Goal: Transaction & Acquisition: Purchase product/service

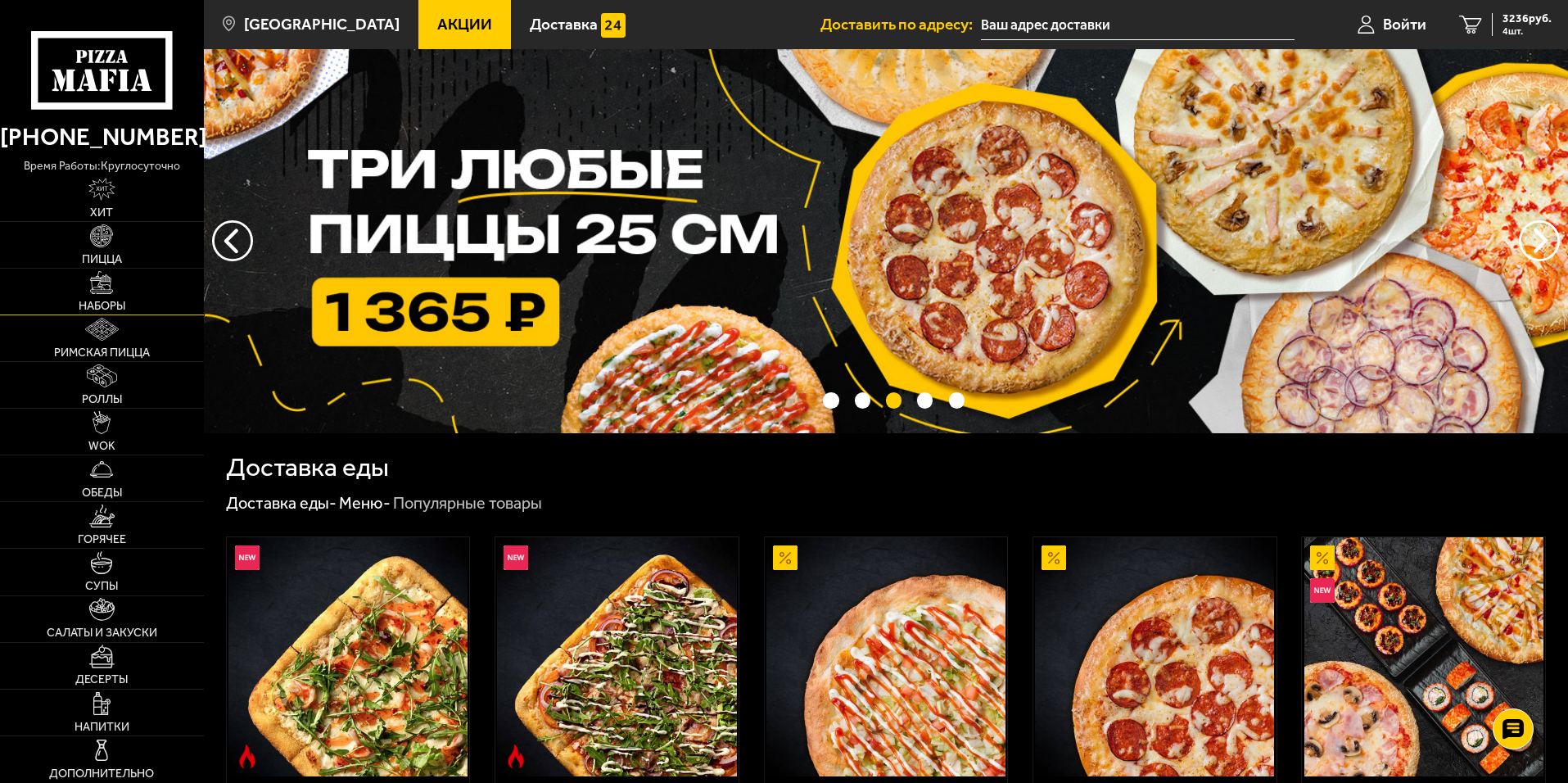
click at [97, 291] on img at bounding box center [101, 282] width 23 height 23
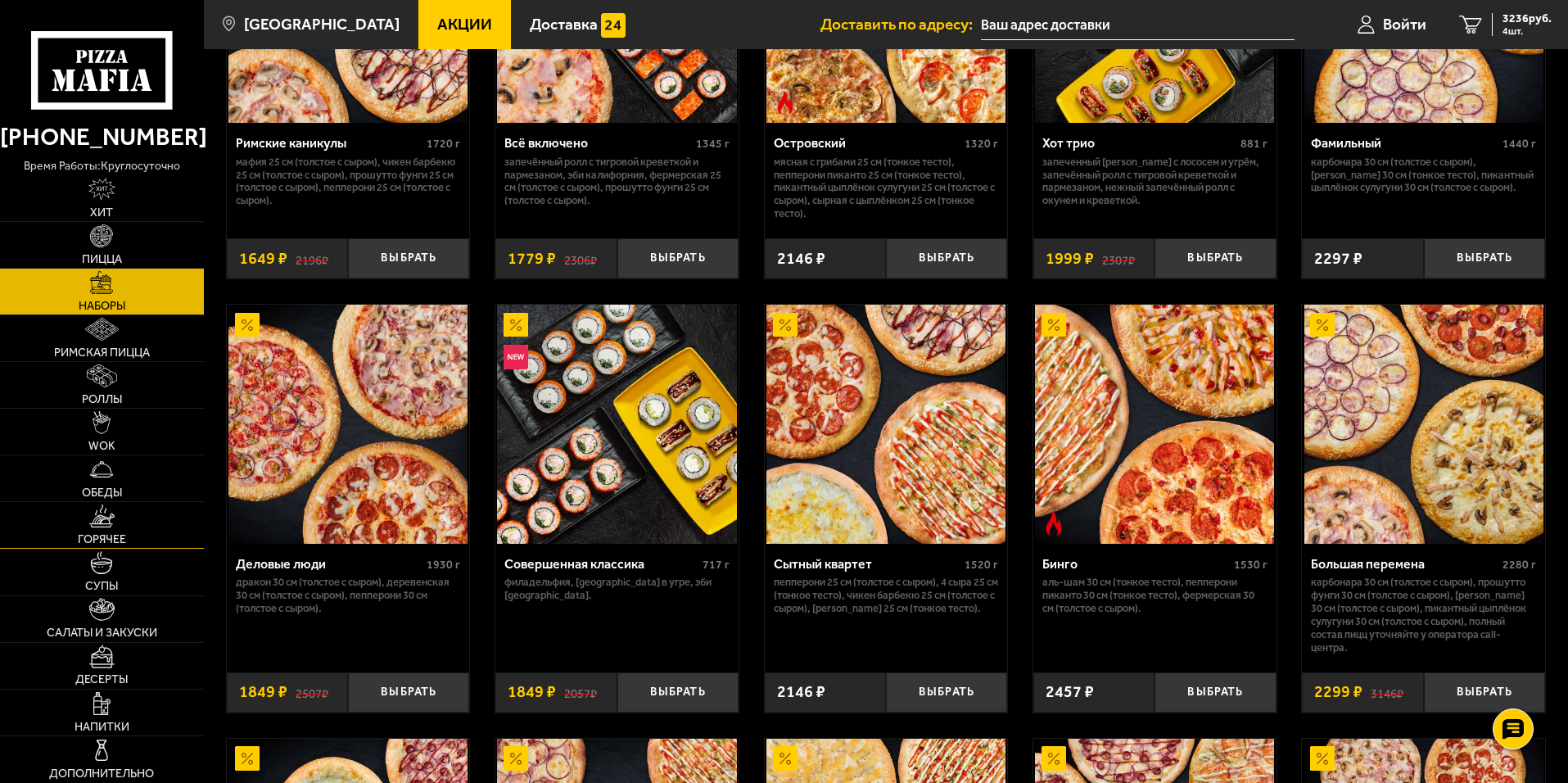
scroll to position [1515, 0]
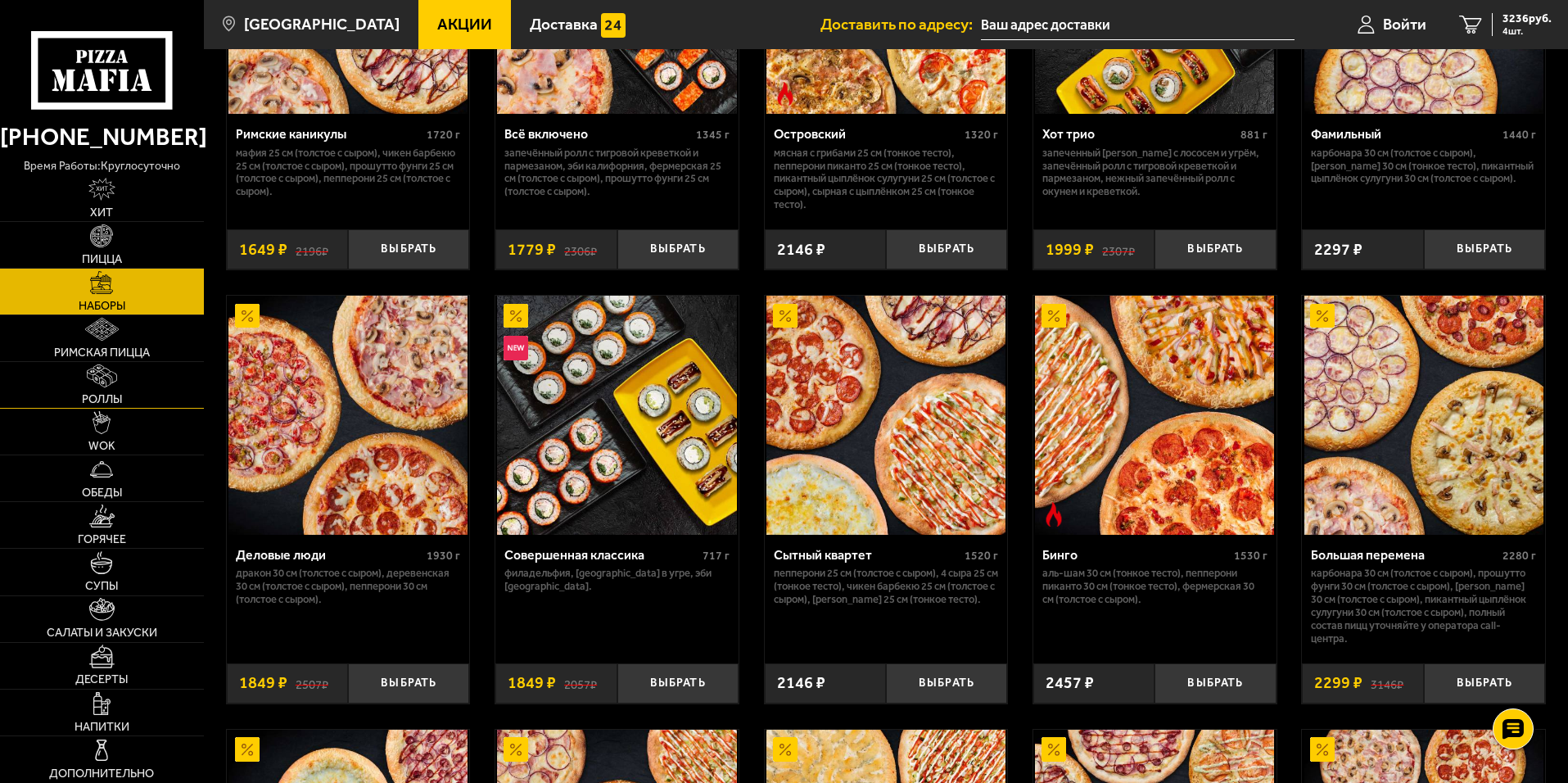
click at [93, 390] on link "Роллы" at bounding box center [102, 385] width 204 height 46
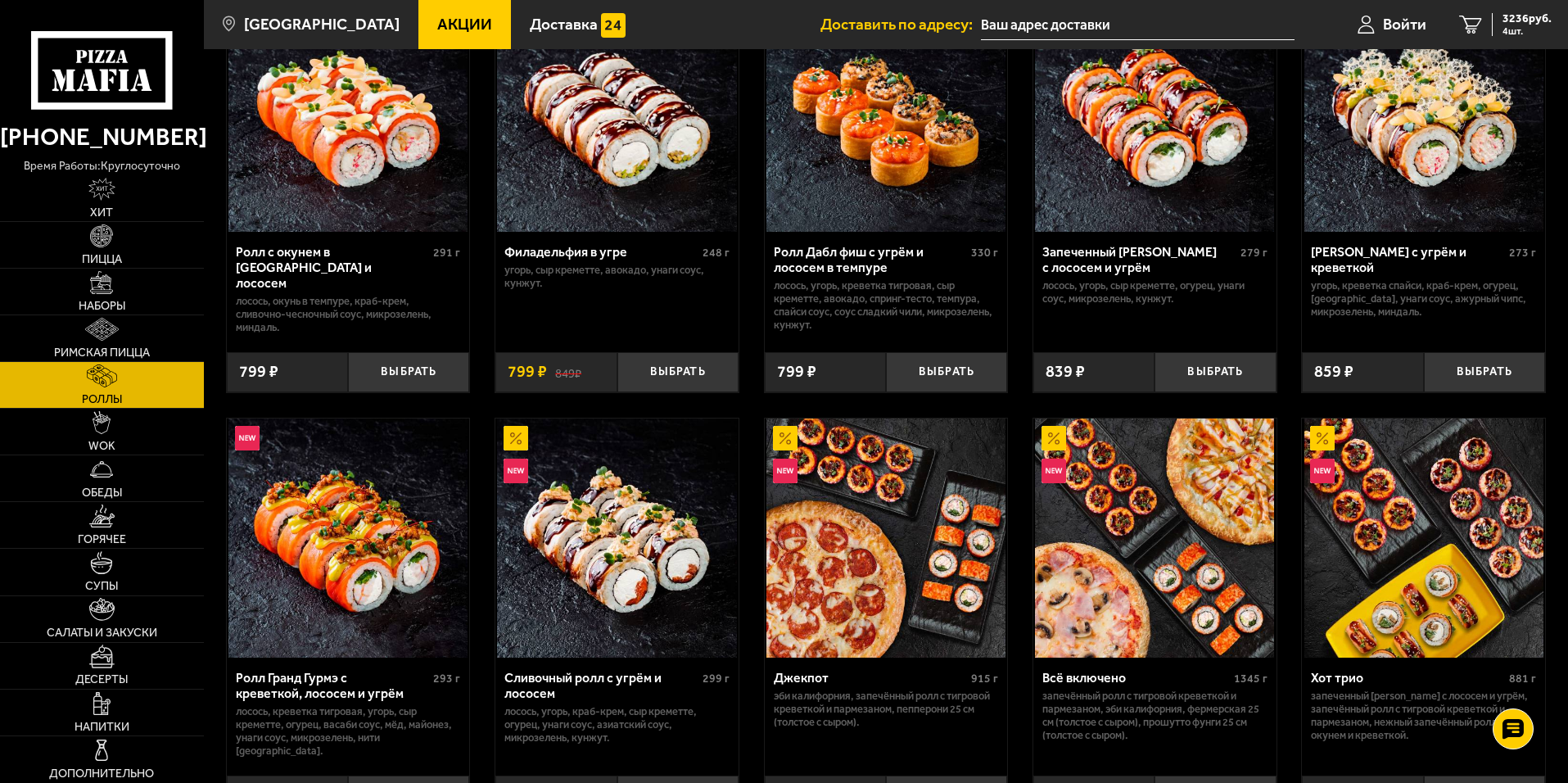
scroll to position [655, 0]
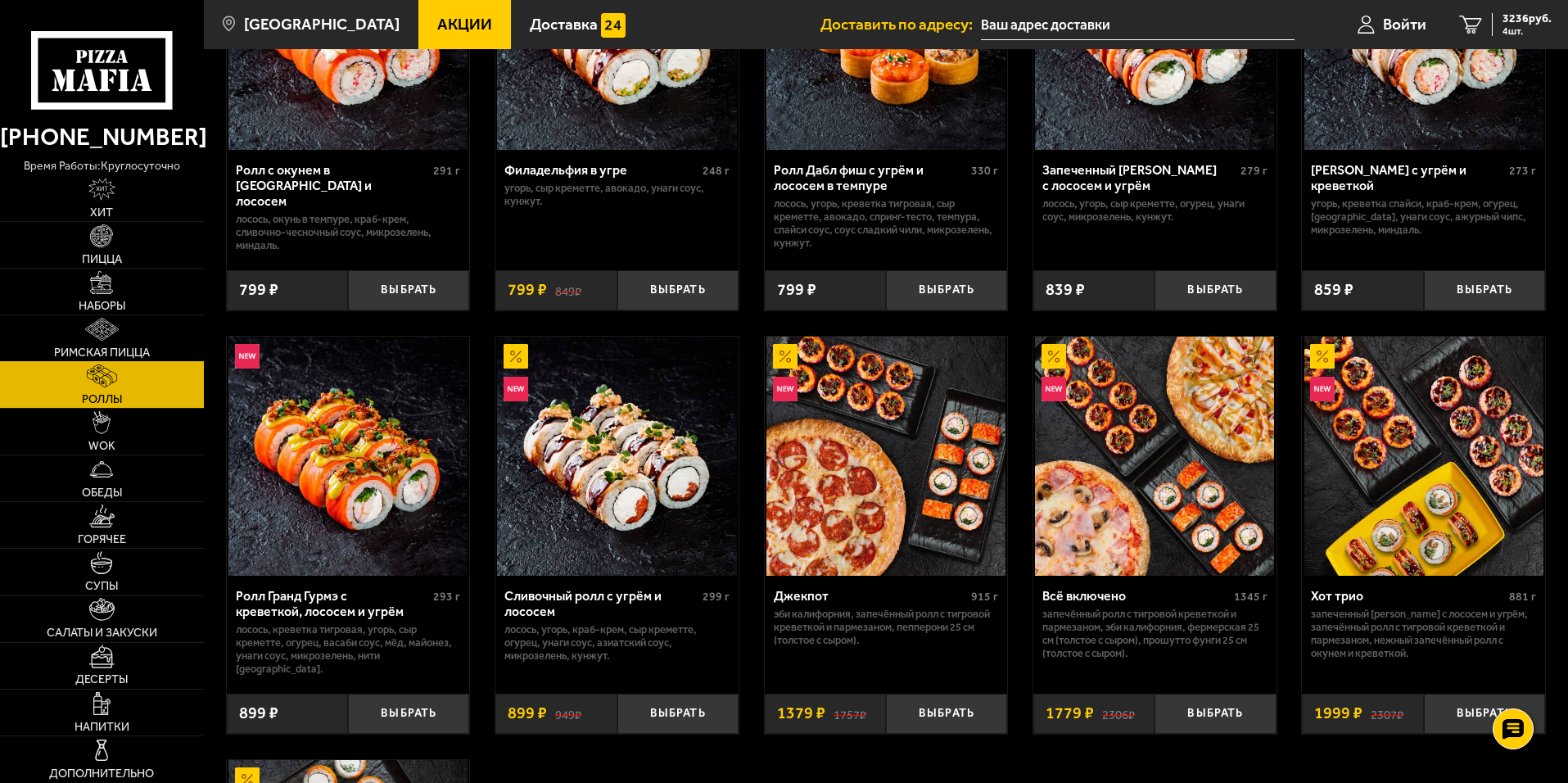
click at [123, 336] on link "Римская пицца" at bounding box center [102, 339] width 204 height 46
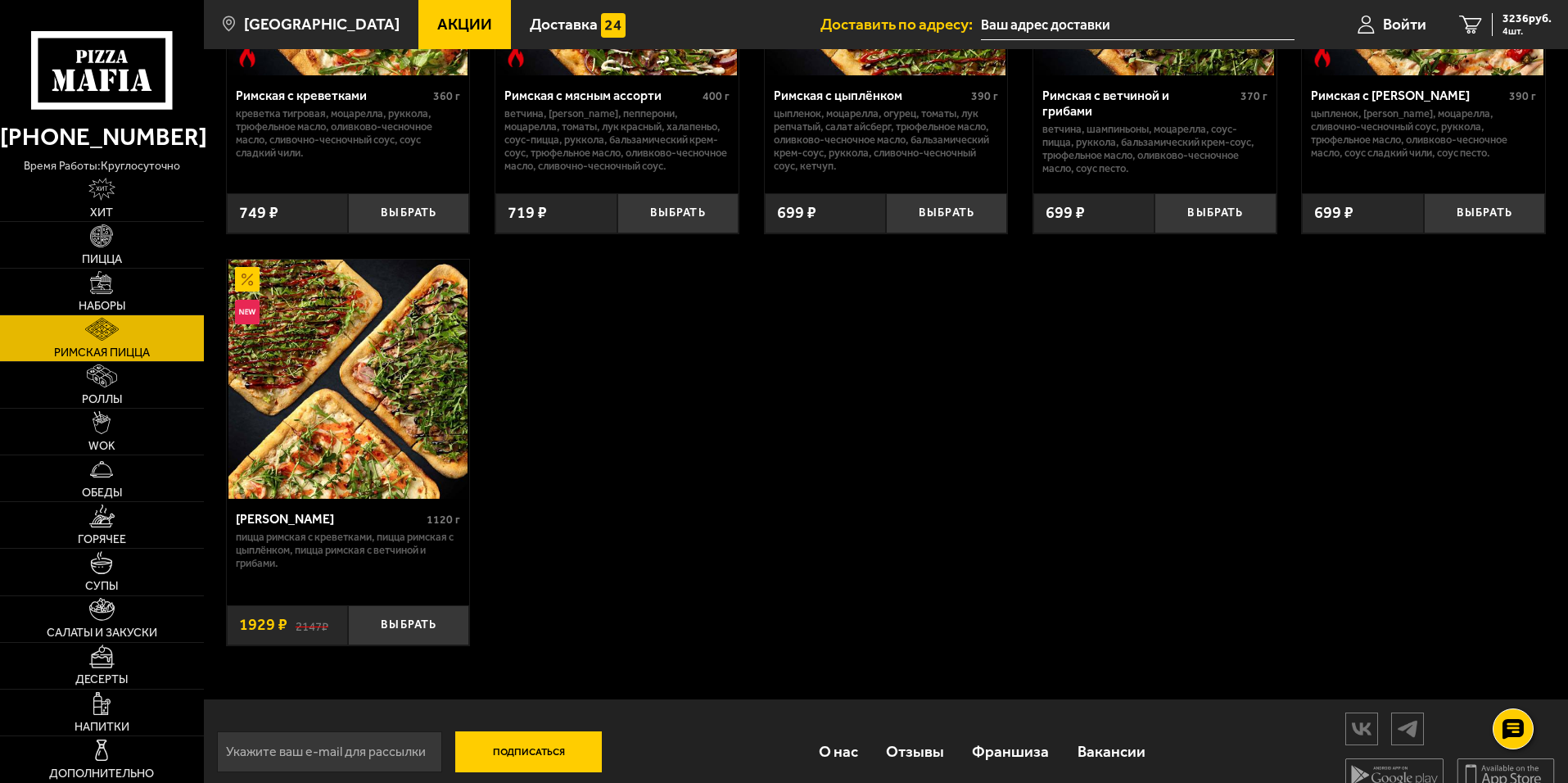
scroll to position [328, 0]
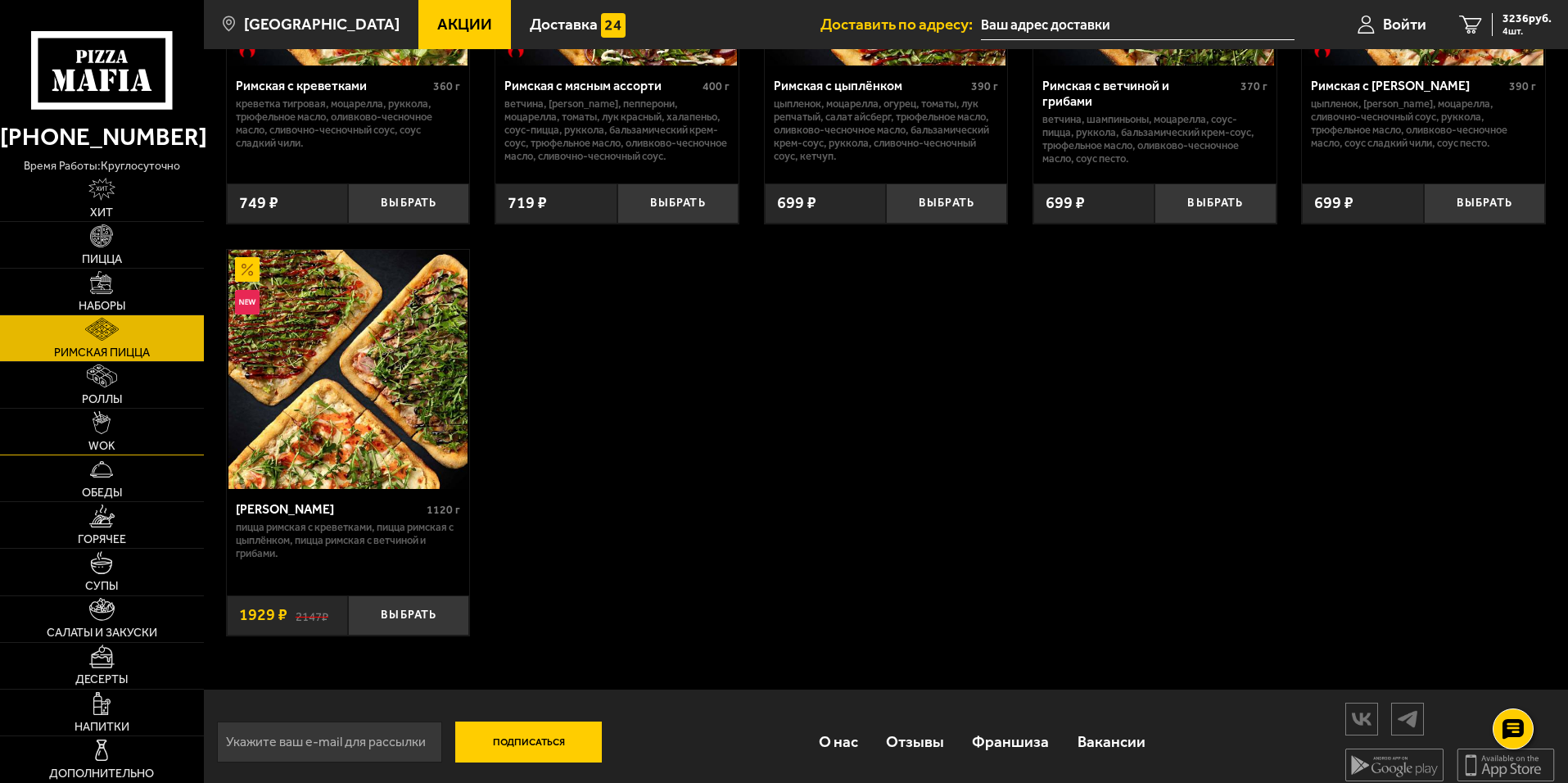
click at [110, 440] on span "WOK" at bounding box center [101, 446] width 27 height 12
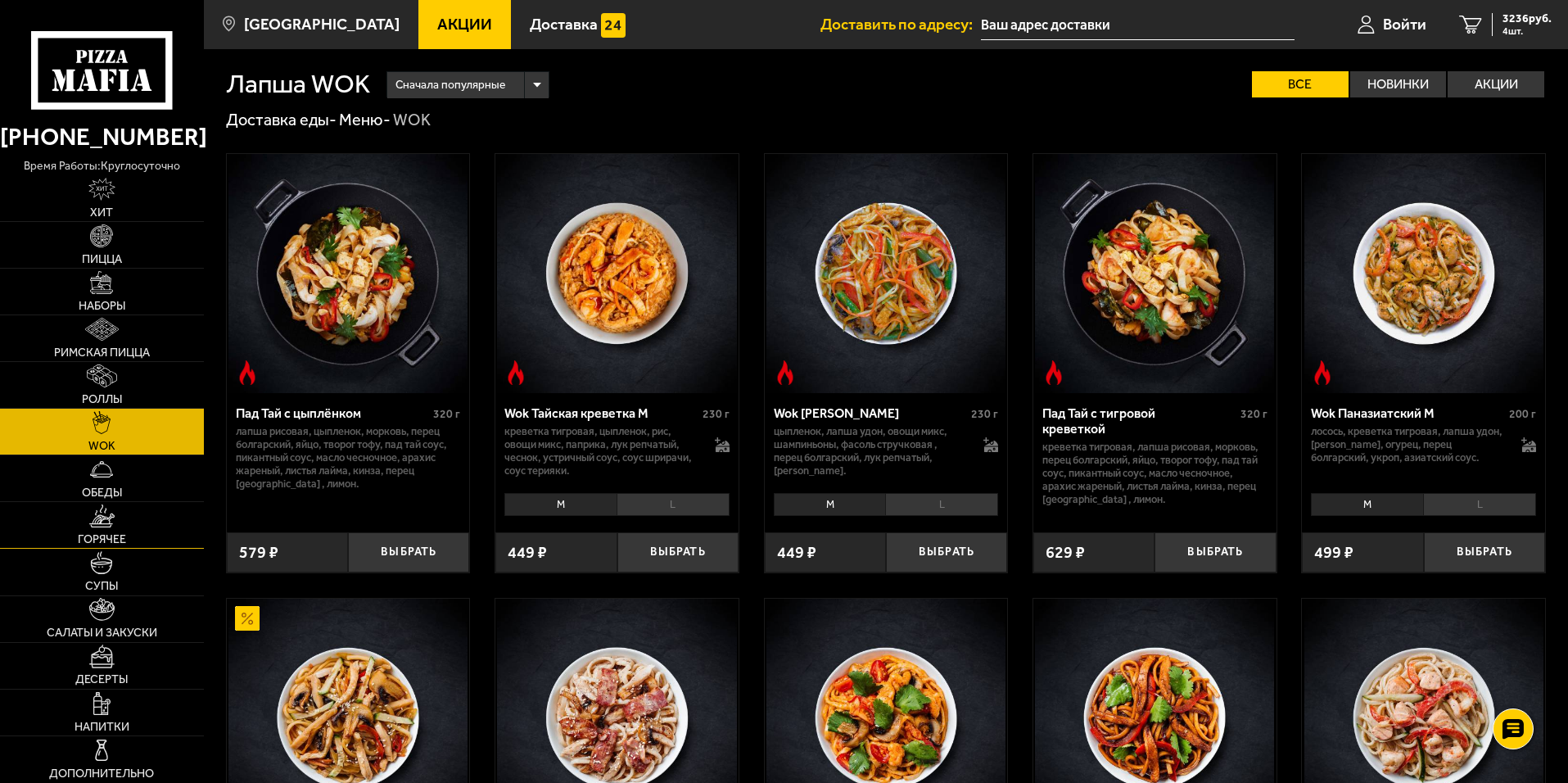
click at [101, 533] on link "Горячее" at bounding box center [102, 525] width 204 height 46
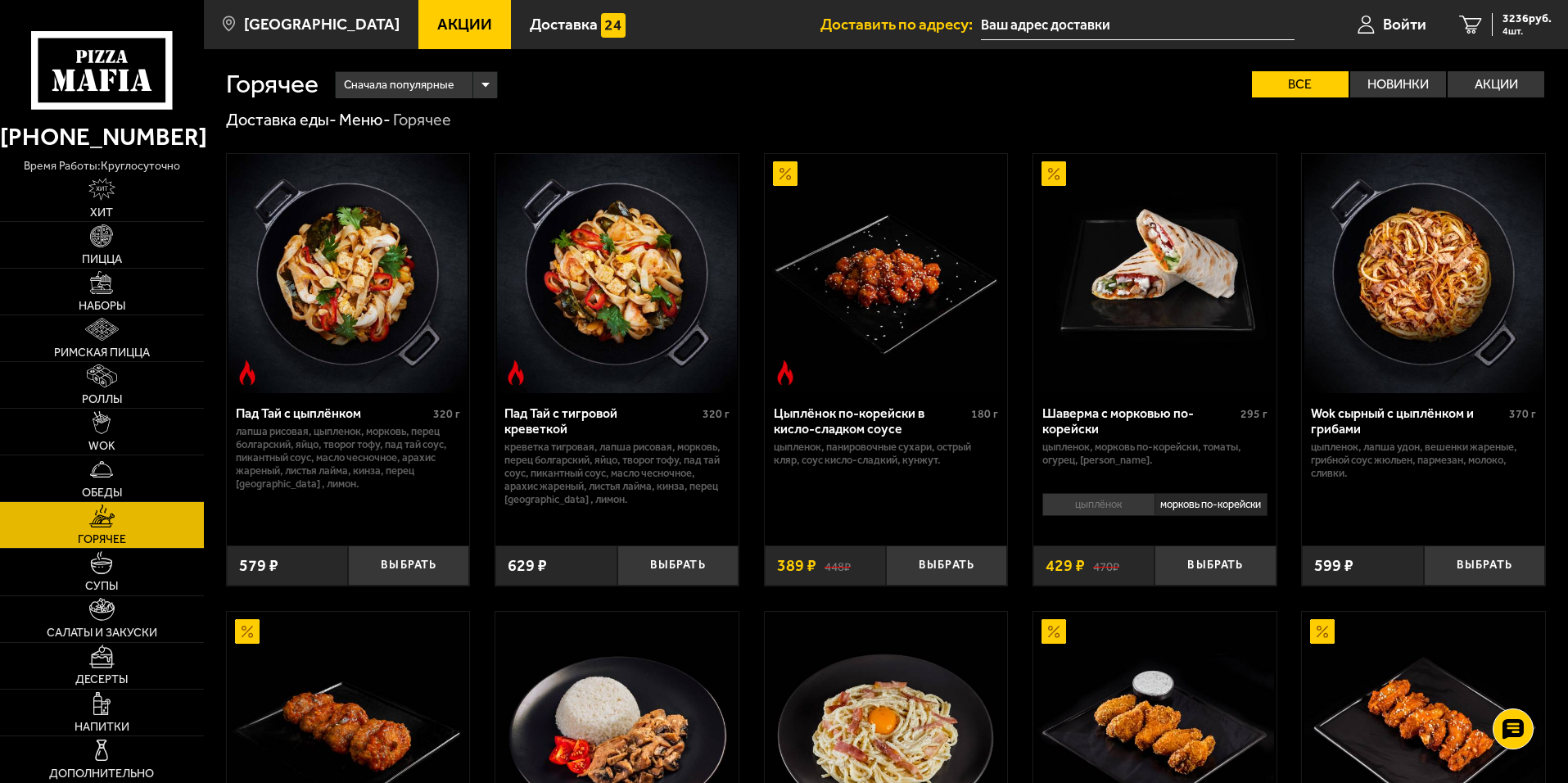
click at [1076, 506] on li "цыплёнок" at bounding box center [1097, 504] width 112 height 23
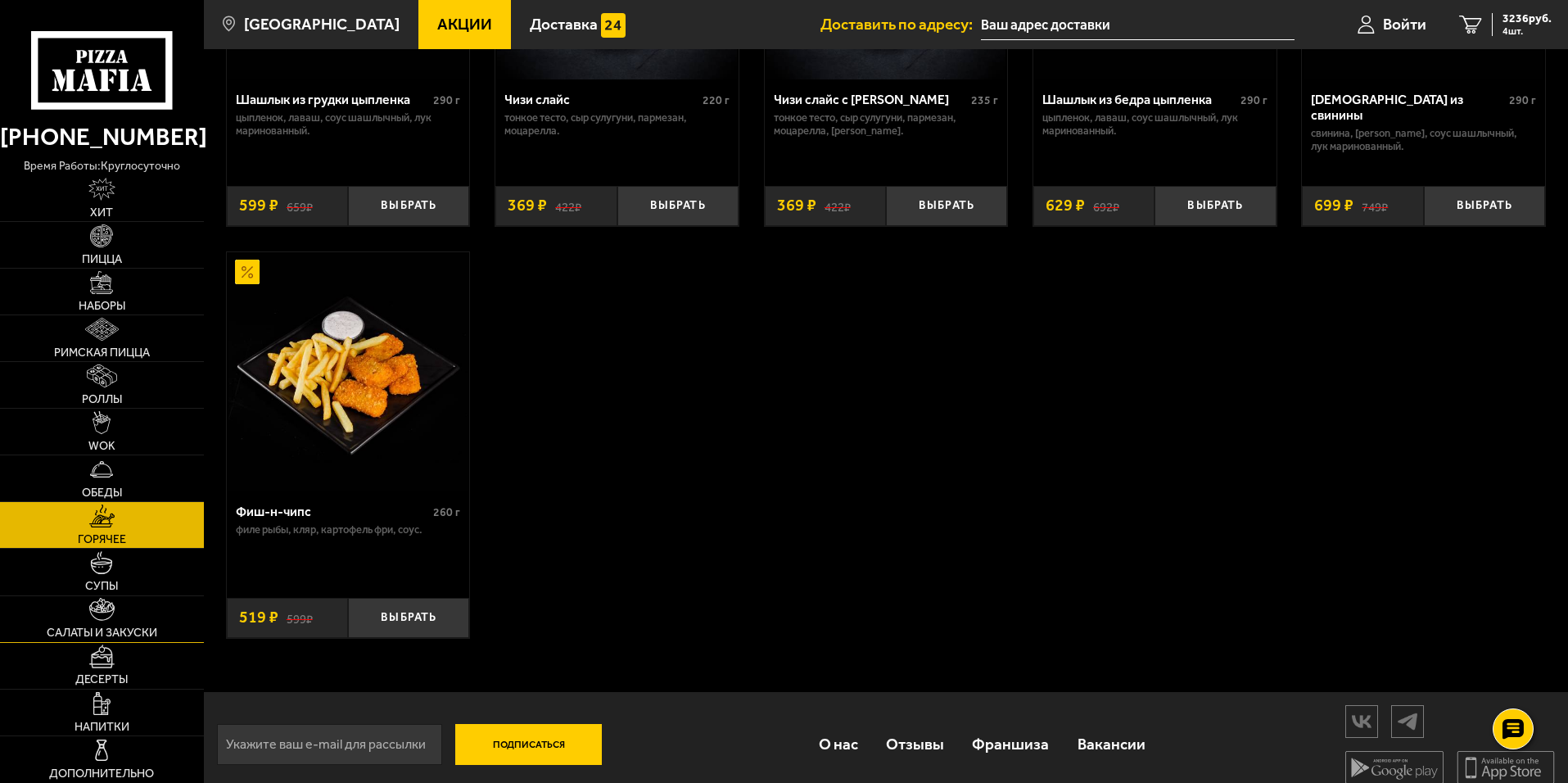
scroll to position [1257, 0]
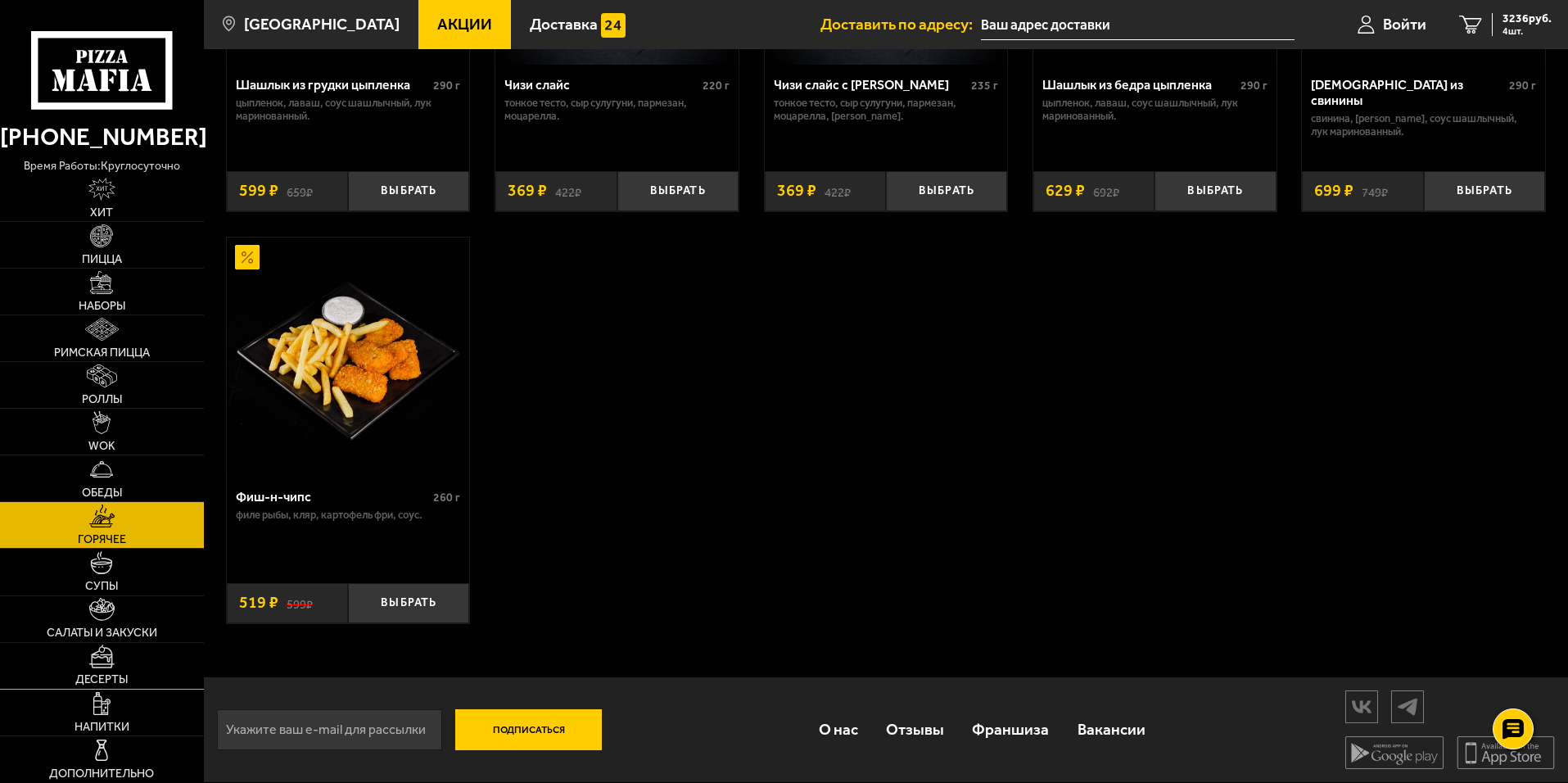
click at [99, 661] on img at bounding box center [102, 655] width 26 height 23
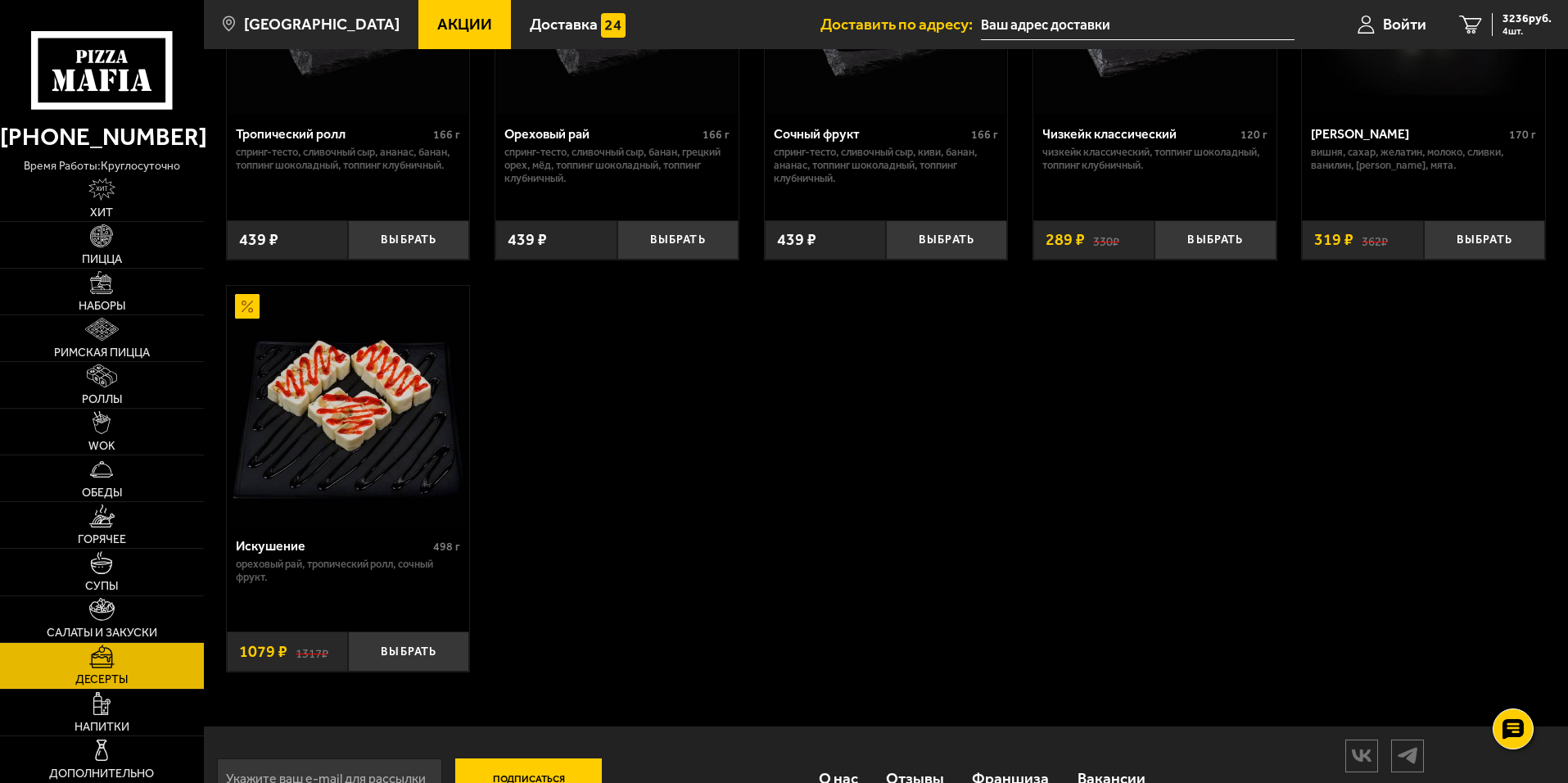
scroll to position [743, 0]
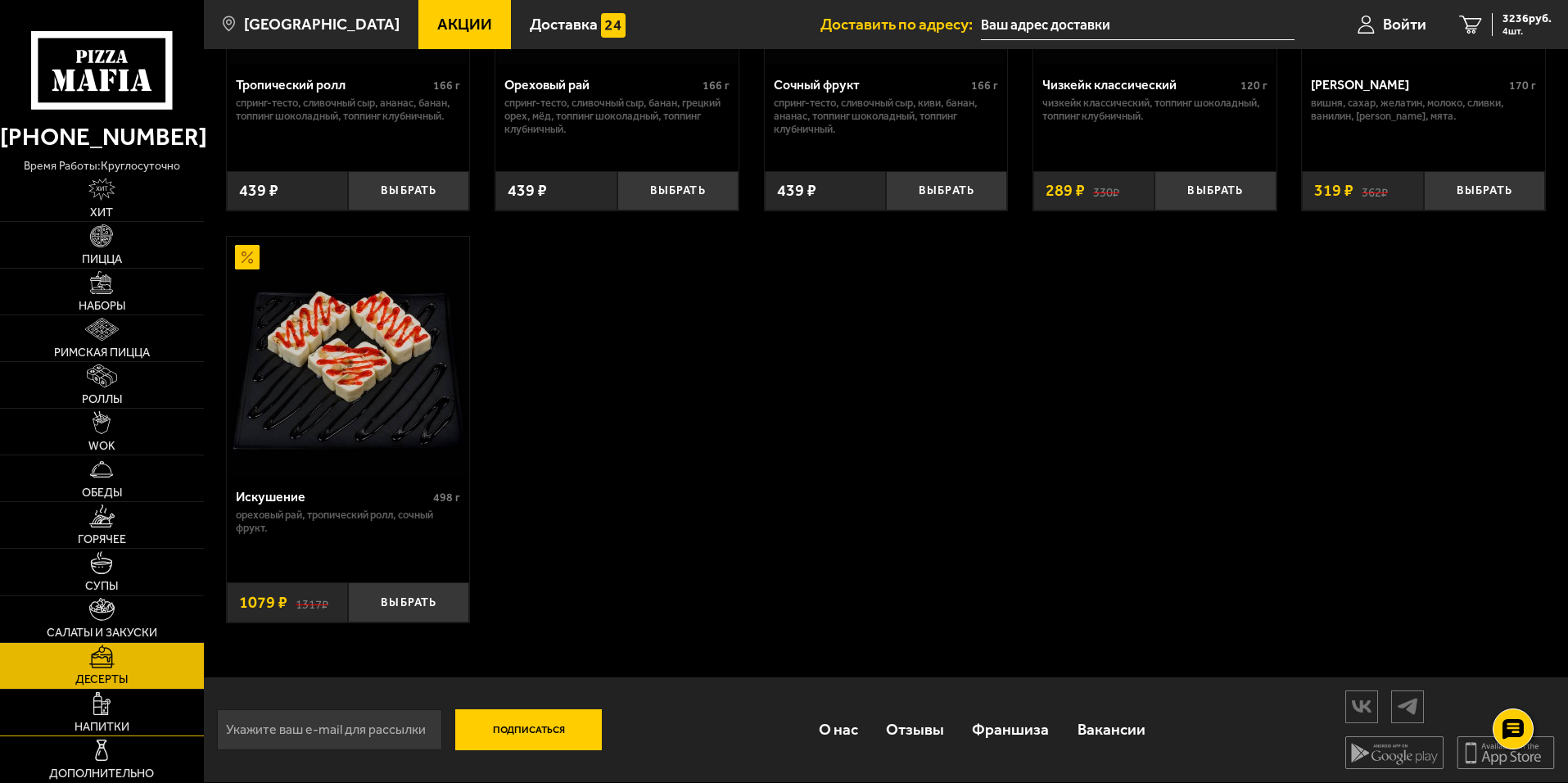
click at [110, 708] on img at bounding box center [102, 703] width 18 height 23
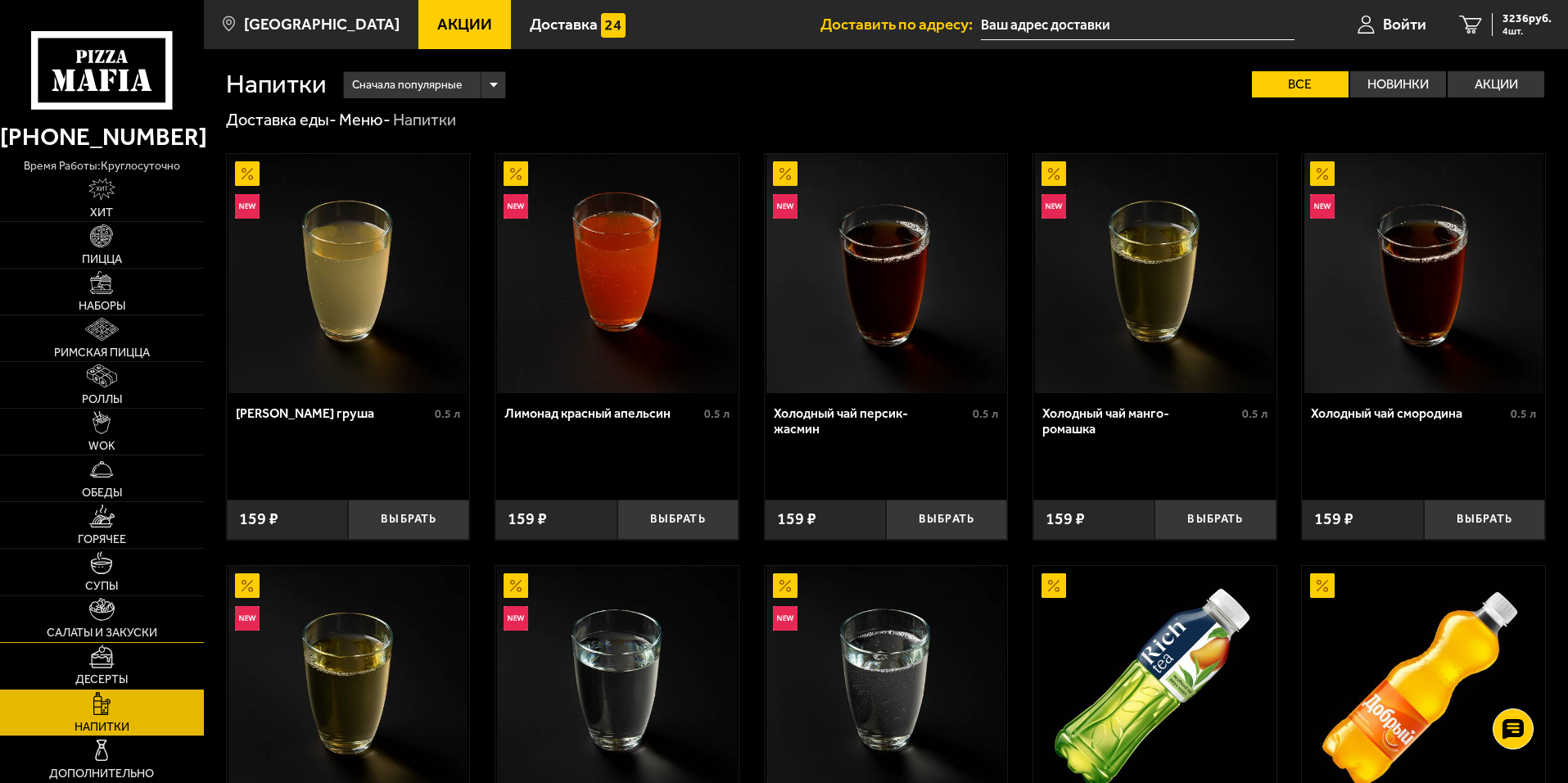
click at [117, 603] on link "Салаты и закуски" at bounding box center [102, 619] width 204 height 46
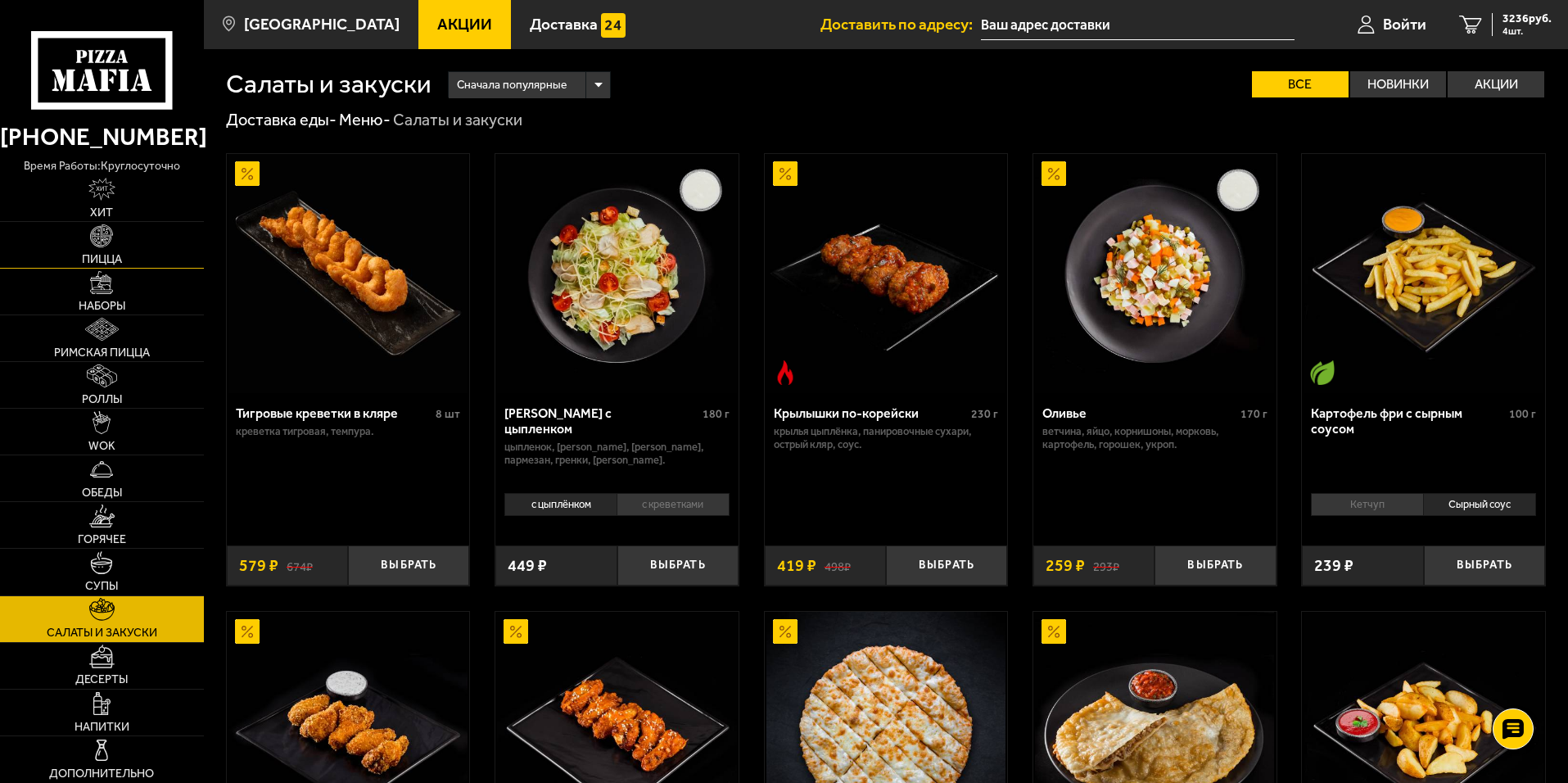
click at [98, 243] on img at bounding box center [101, 236] width 23 height 23
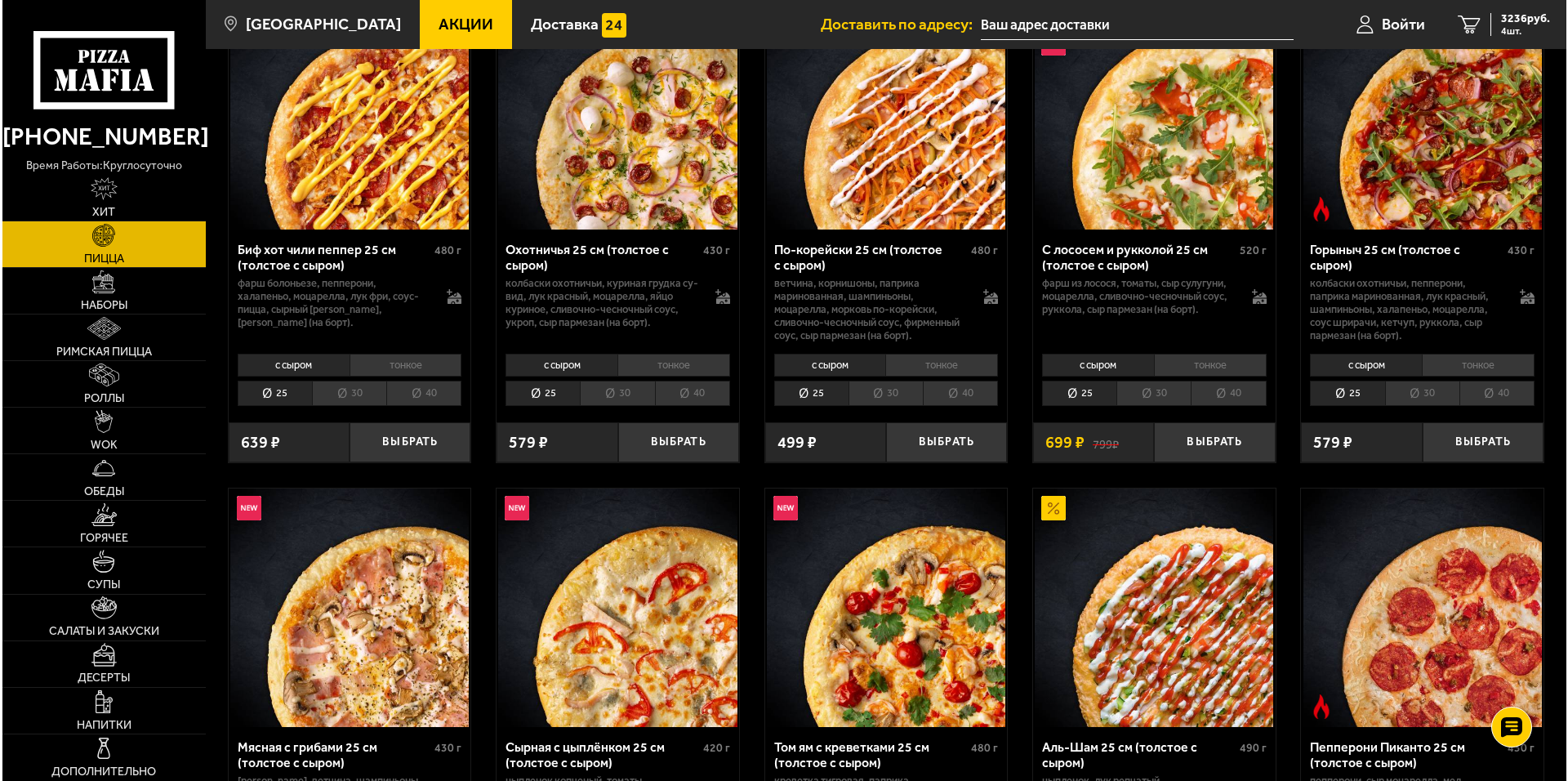
scroll to position [164, 0]
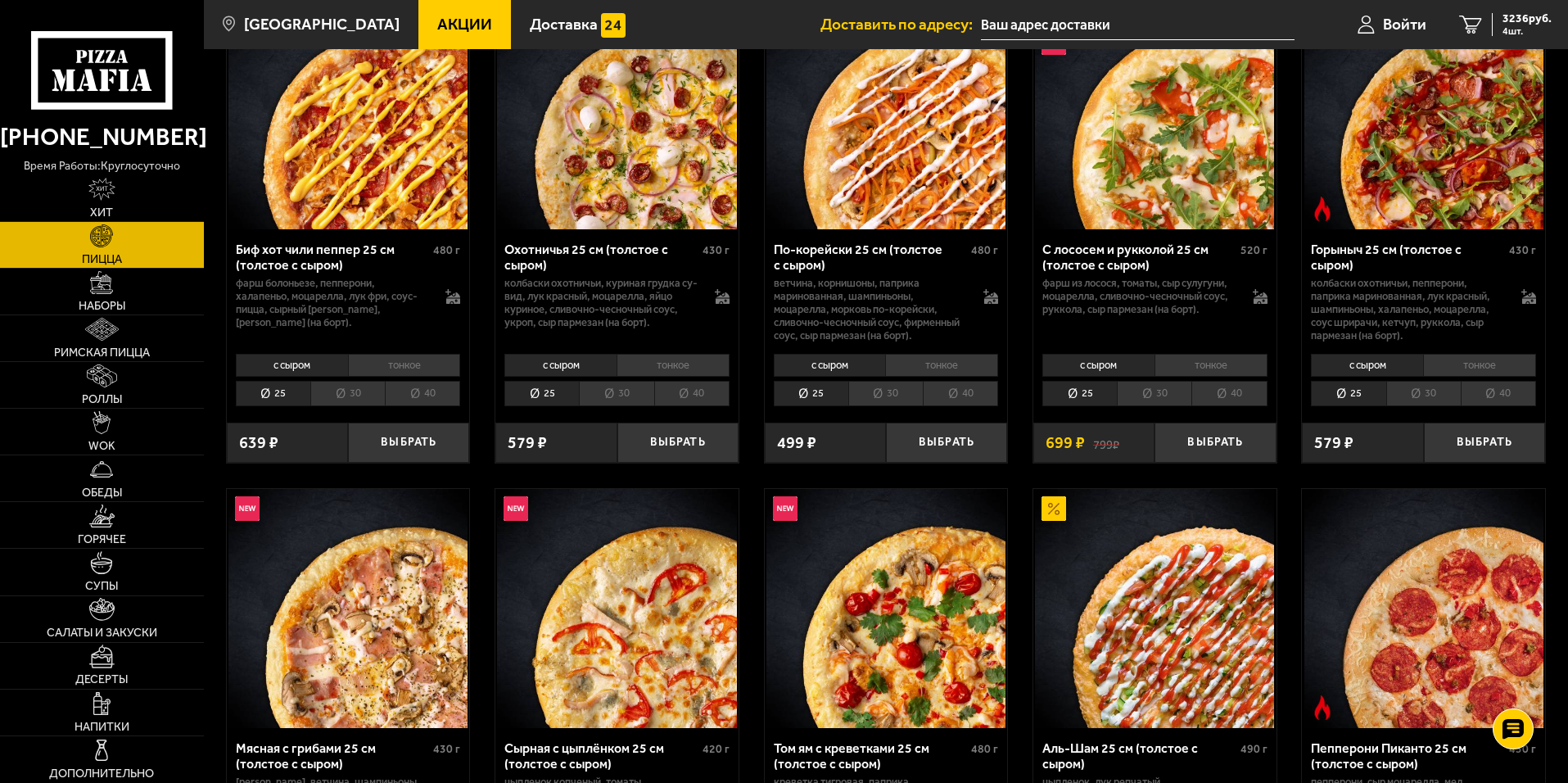
click at [634, 395] on li "30" at bounding box center [615, 394] width 74 height 26
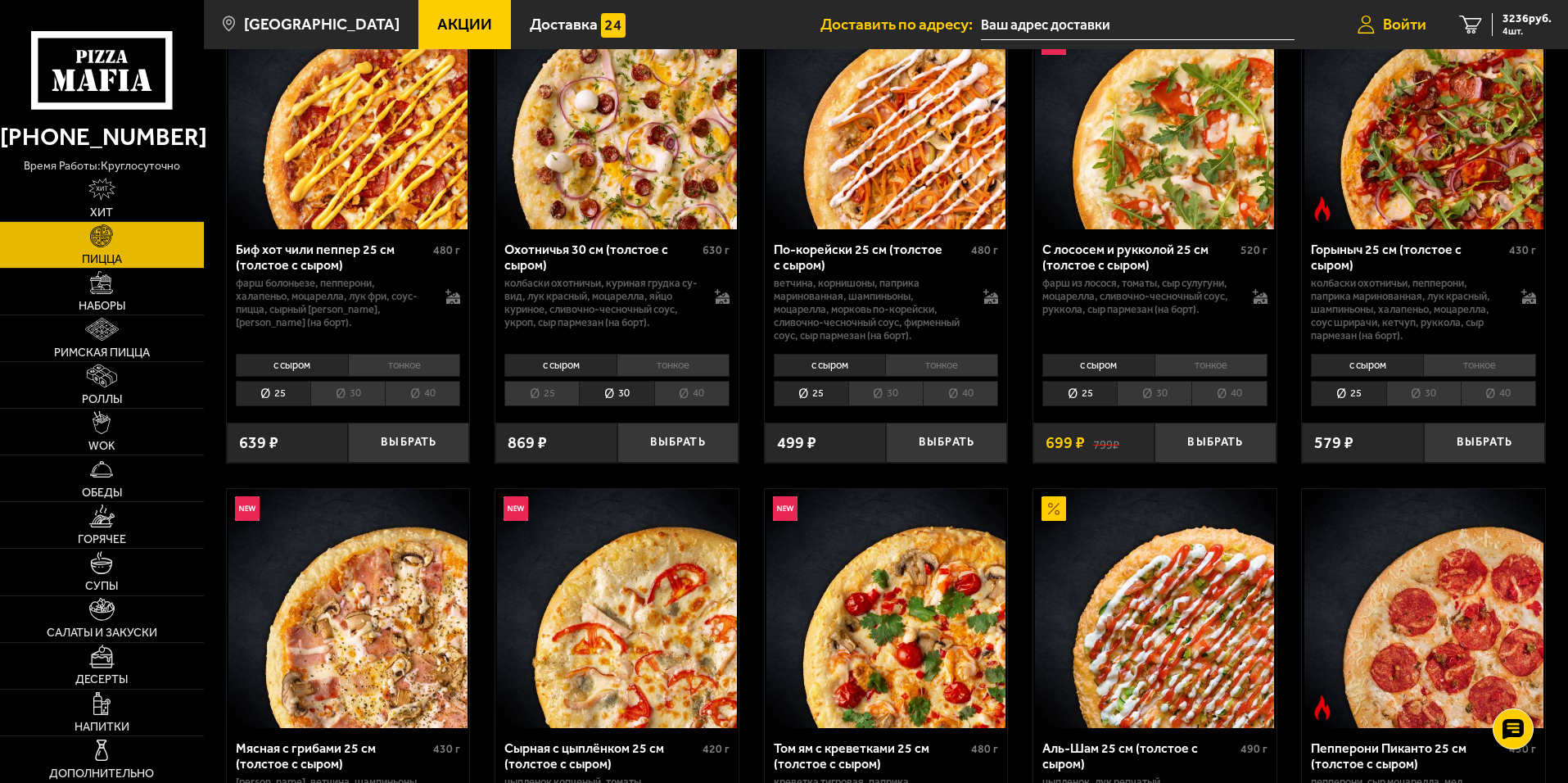
click at [1413, 23] on span "Войти" at bounding box center [1405, 25] width 44 height 16
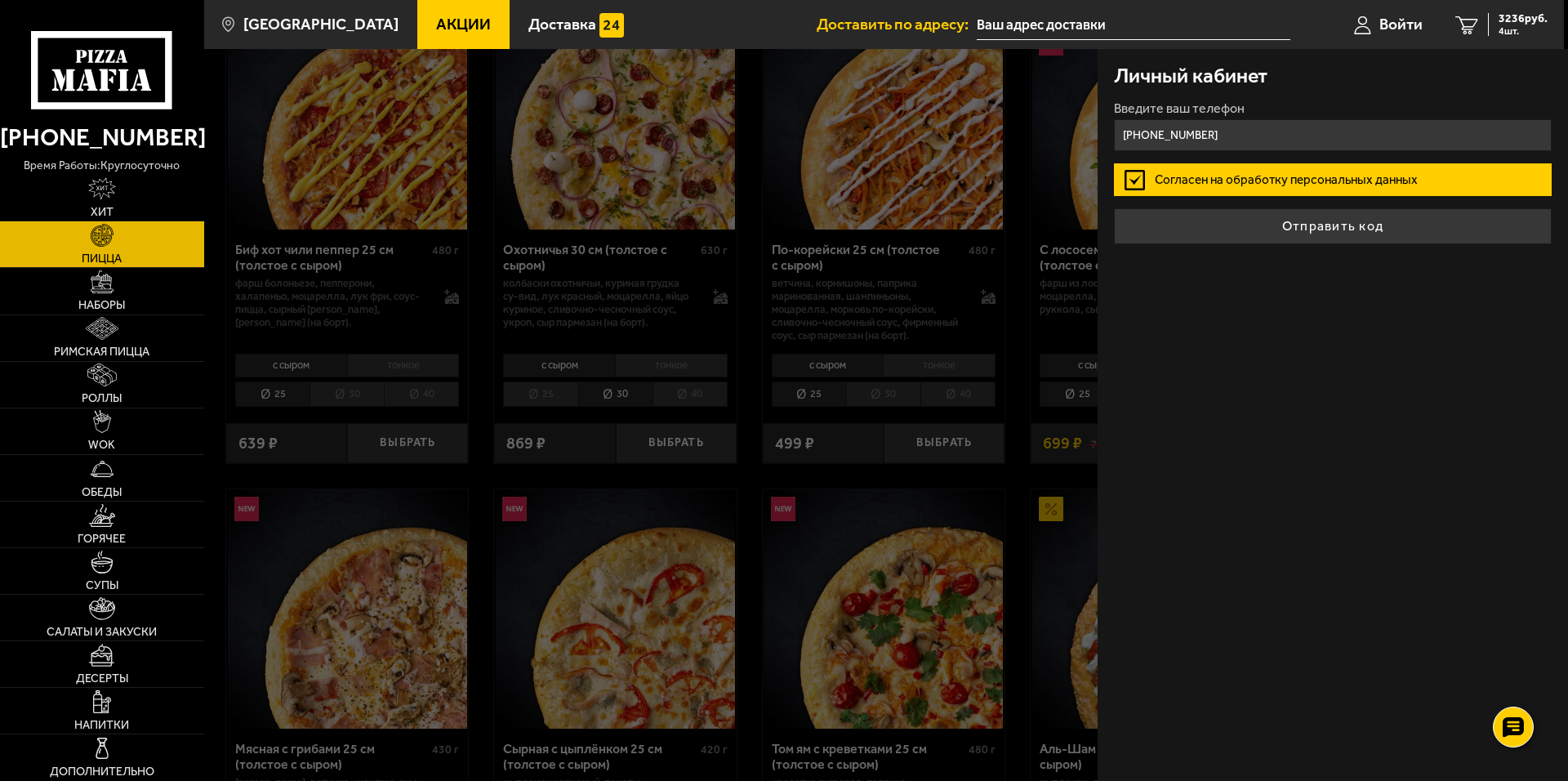
type input "[PHONE_NUMBER]"
click at [1114, 208] on button "Отправить код" at bounding box center [1333, 226] width 438 height 36
